Goal: Understand process/instructions

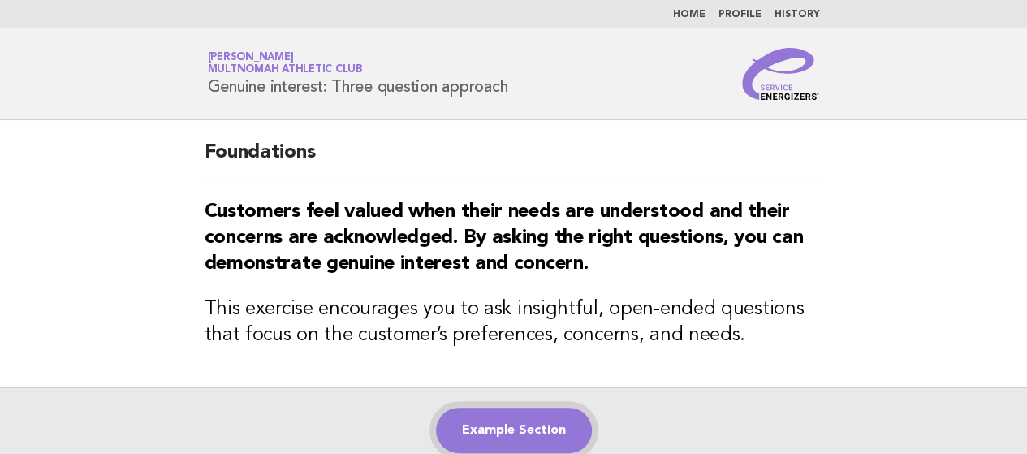
click at [469, 439] on link "Example Section" at bounding box center [514, 430] width 156 height 45
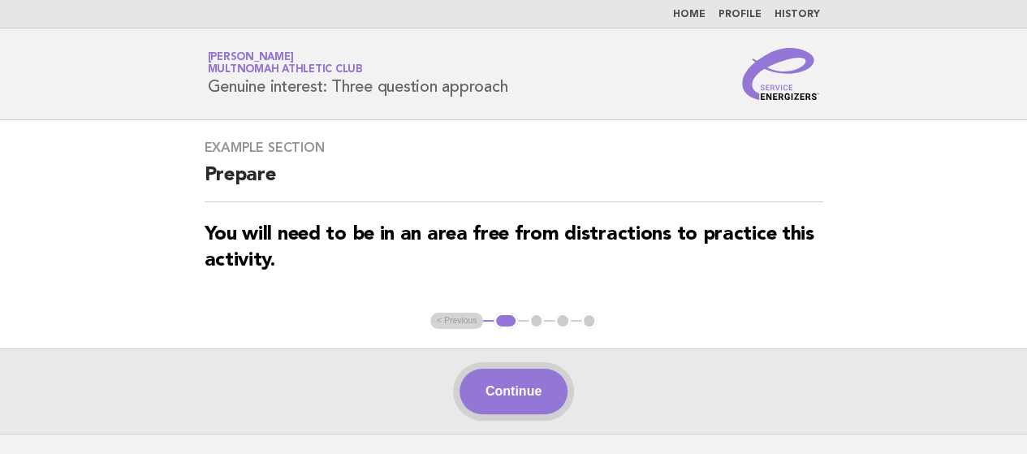
click at [547, 381] on button "Continue" at bounding box center [513, 391] width 108 height 45
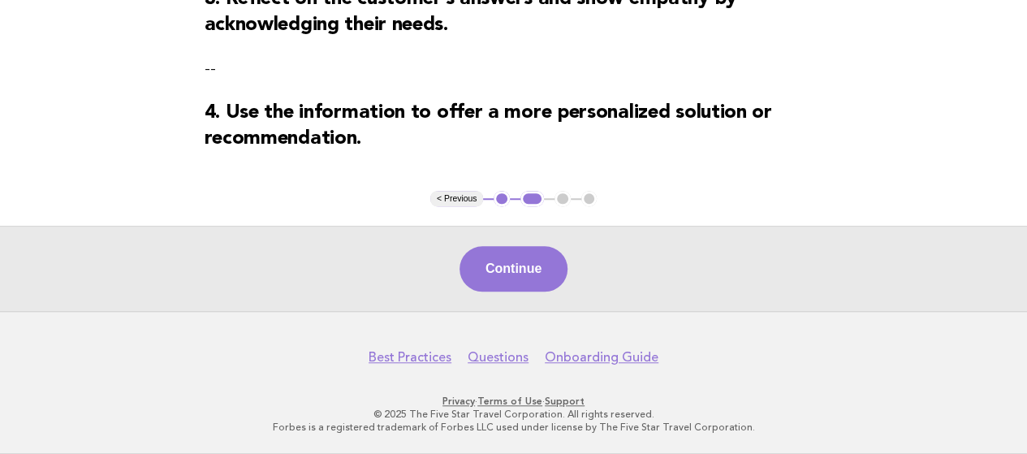
scroll to position [514, 0]
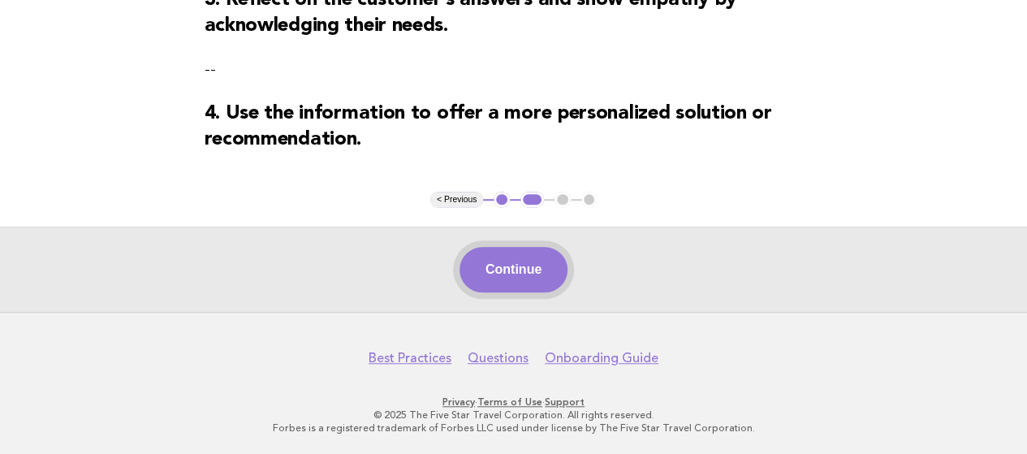
click at [518, 287] on button "Continue" at bounding box center [513, 269] width 108 height 45
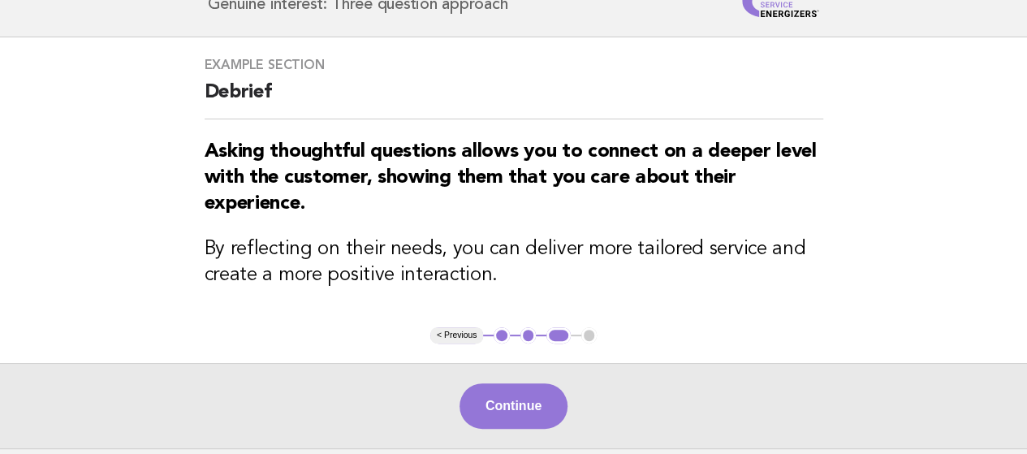
scroll to position [84, 0]
click at [526, 390] on button "Continue" at bounding box center [513, 404] width 108 height 45
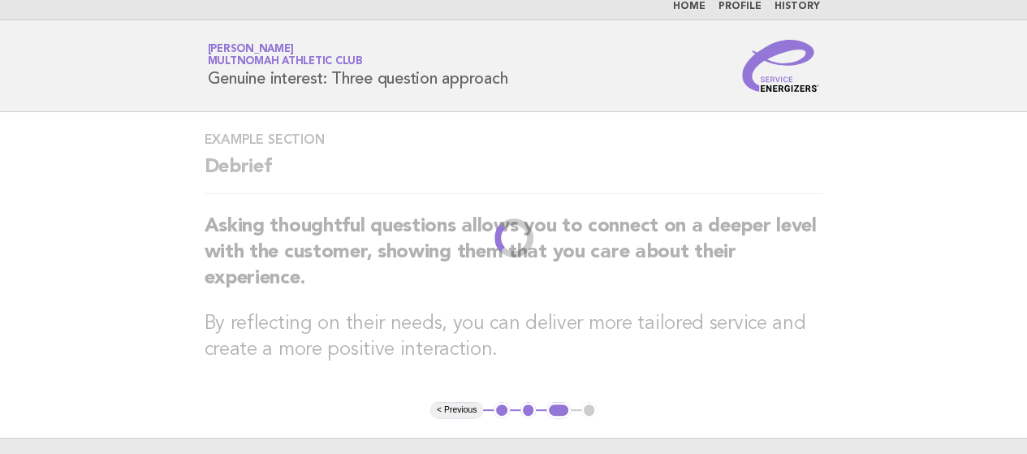
scroll to position [0, 0]
